Goal: Information Seeking & Learning: Learn about a topic

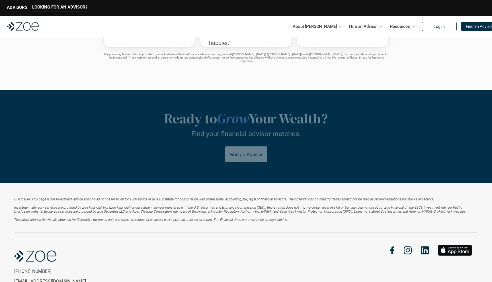
scroll to position [1123, 0]
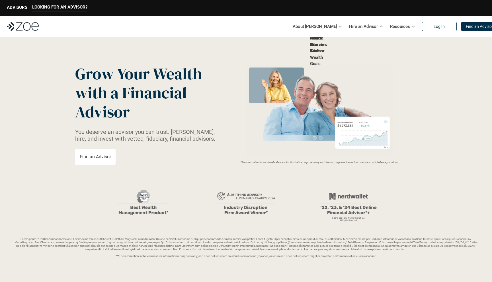
click at [321, 53] on link "Fees & Costs" at bounding box center [315, 45] width 11 height 18
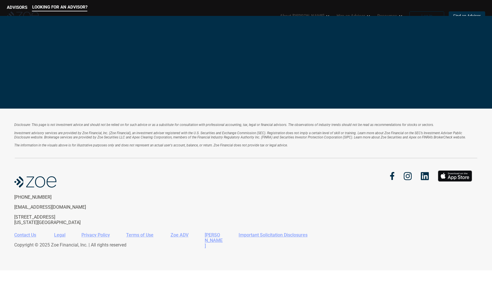
scroll to position [315, 0]
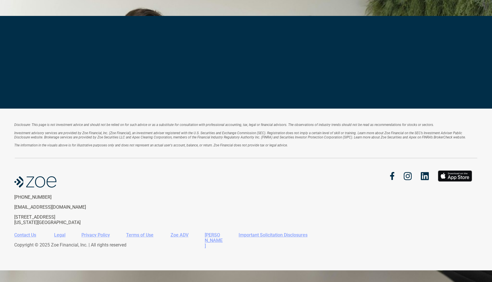
click at [174, 16] on div "Is this the plan for you?​" at bounding box center [246, 16] width 492 height 0
click at [169, 16] on div "​Thinking about something different?​" at bounding box center [246, 16] width 492 height 0
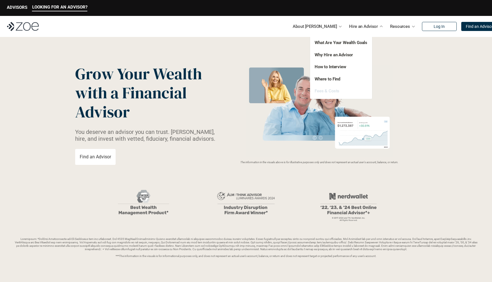
click at [326, 91] on link "Fees & Costs" at bounding box center [326, 90] width 25 height 5
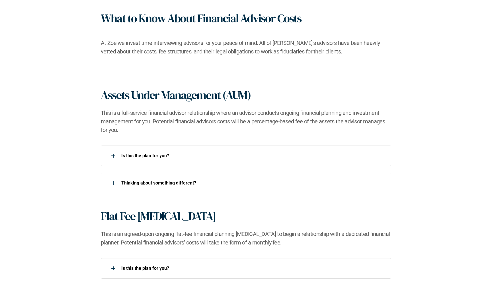
scroll to position [315, 0]
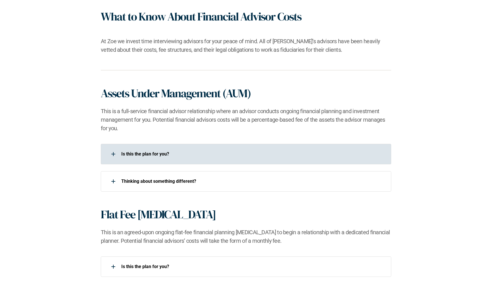
click at [174, 160] on div "Is this the plan for you?​" at bounding box center [242, 153] width 283 height 11
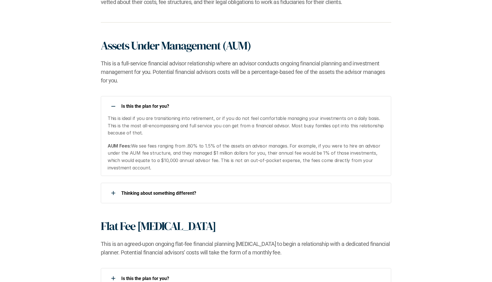
scroll to position [369, 0]
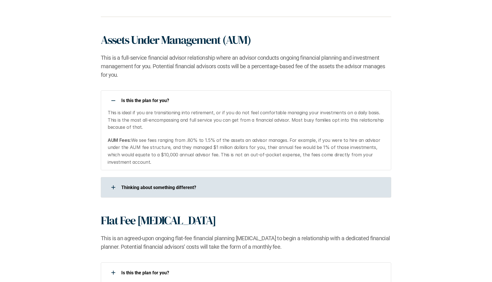
click at [169, 182] on div "​Thinking about something different?​" at bounding box center [242, 187] width 283 height 11
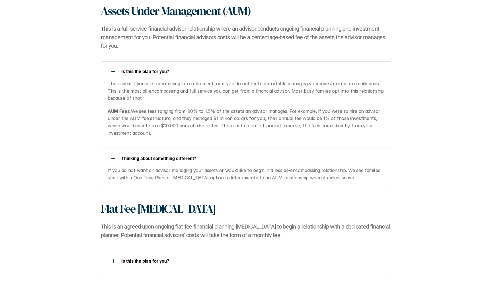
scroll to position [400, 0]
